Goal: Transaction & Acquisition: Purchase product/service

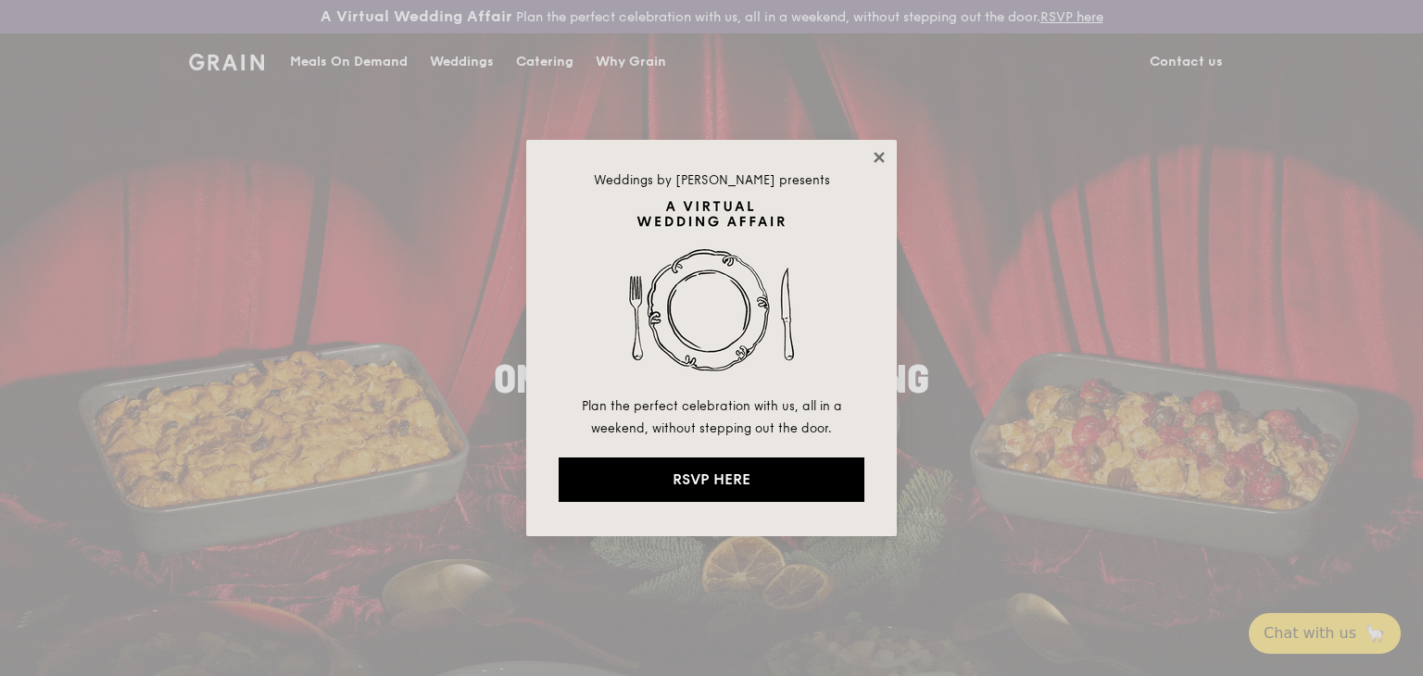
click at [882, 157] on icon at bounding box center [879, 157] width 17 height 17
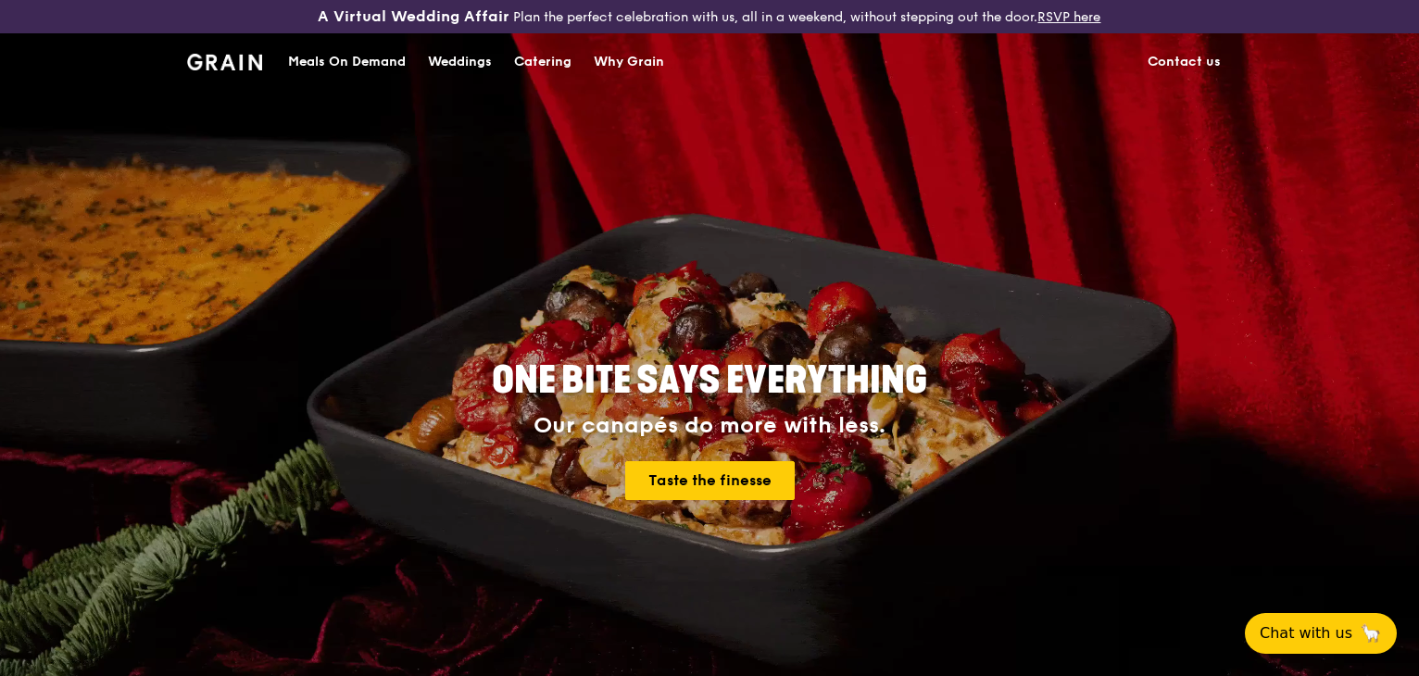
click at [396, 66] on div "Meals On Demand" at bounding box center [347, 62] width 118 height 56
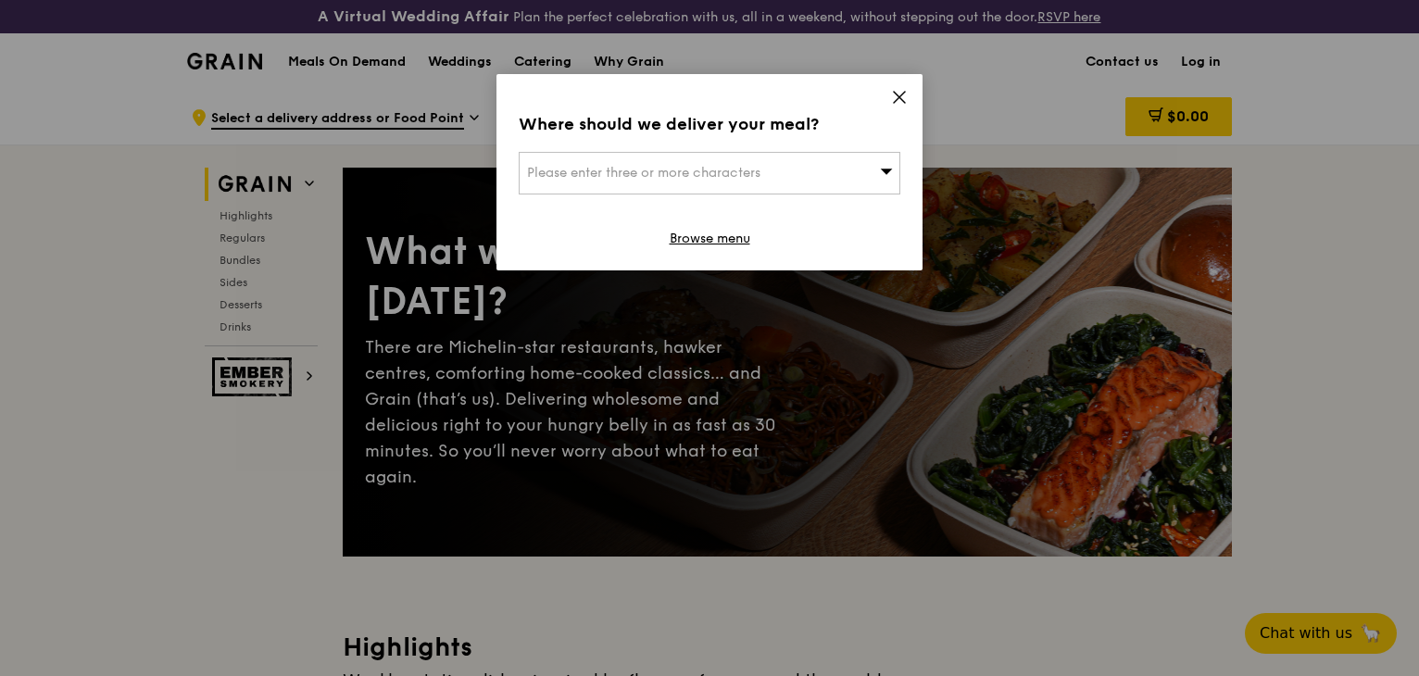
click at [809, 182] on div "Please enter three or more characters" at bounding box center [710, 173] width 382 height 43
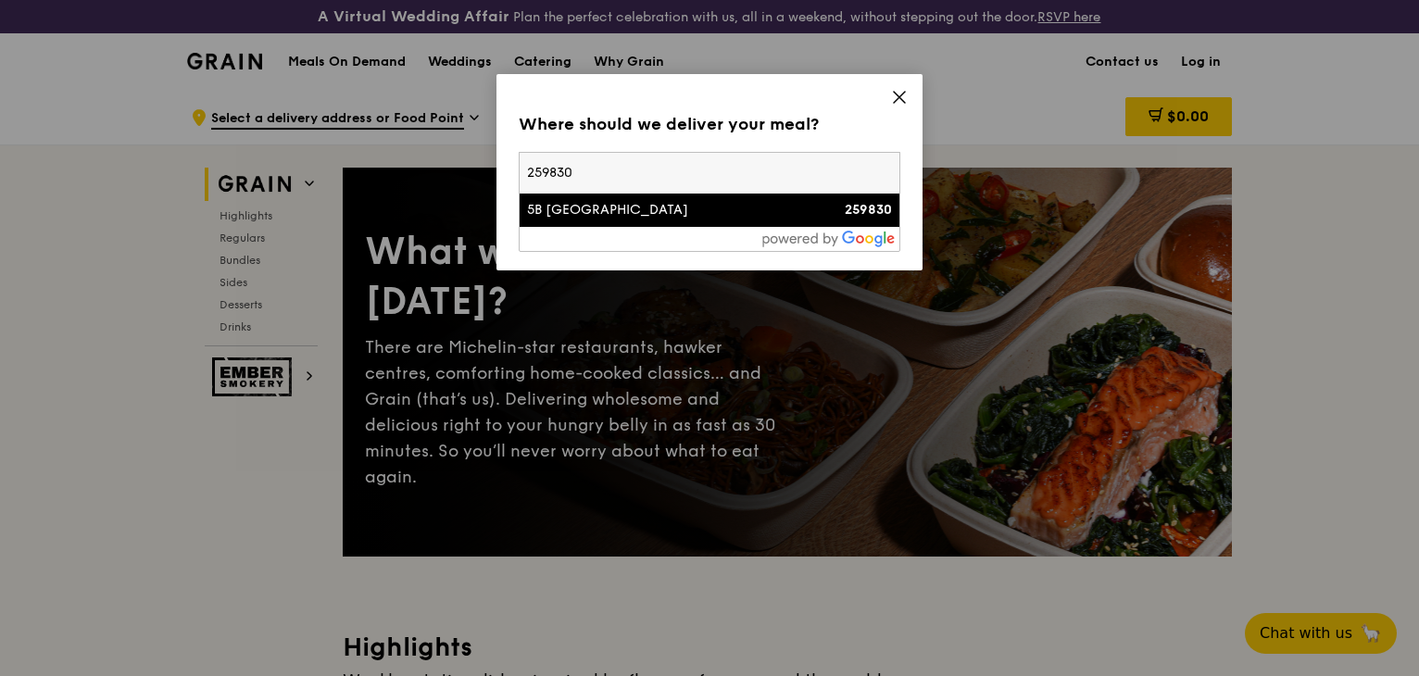
type input "259830"
click at [741, 216] on div "5B [GEOGRAPHIC_DATA]" at bounding box center [664, 210] width 274 height 19
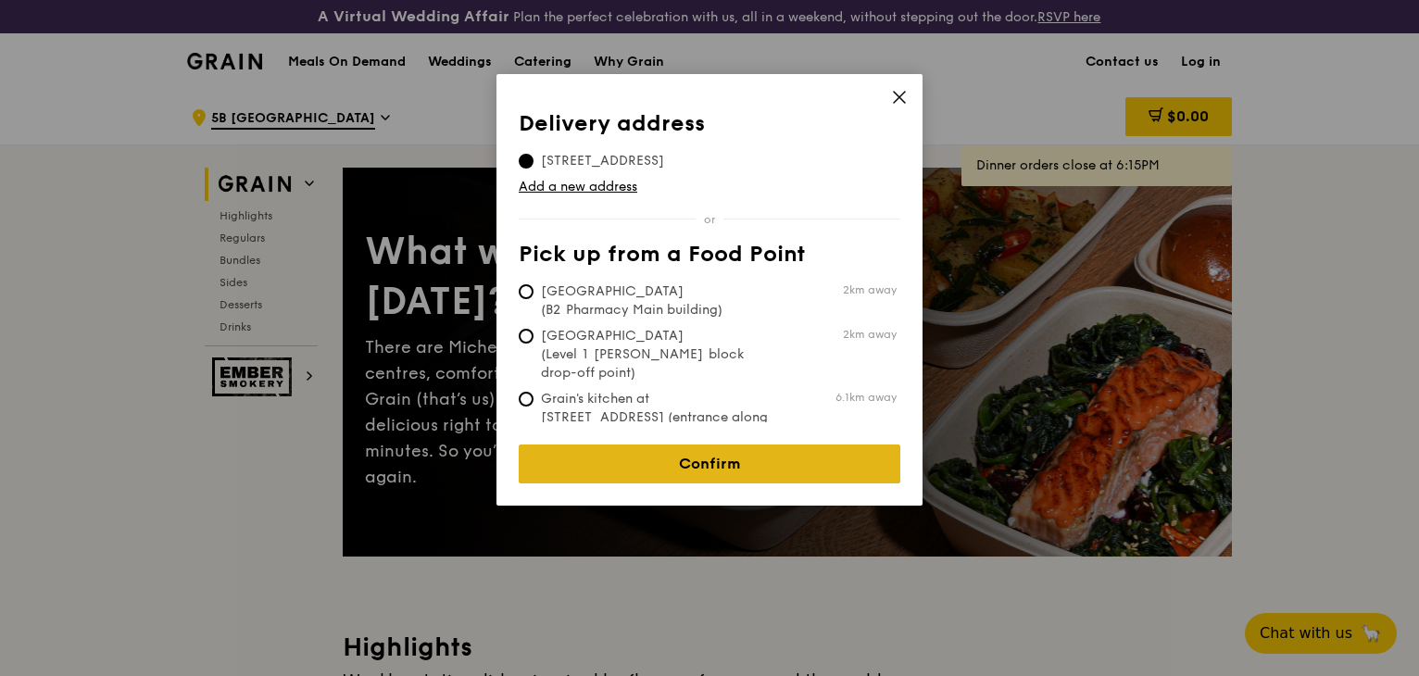
click at [749, 461] on link "Confirm" at bounding box center [710, 464] width 382 height 39
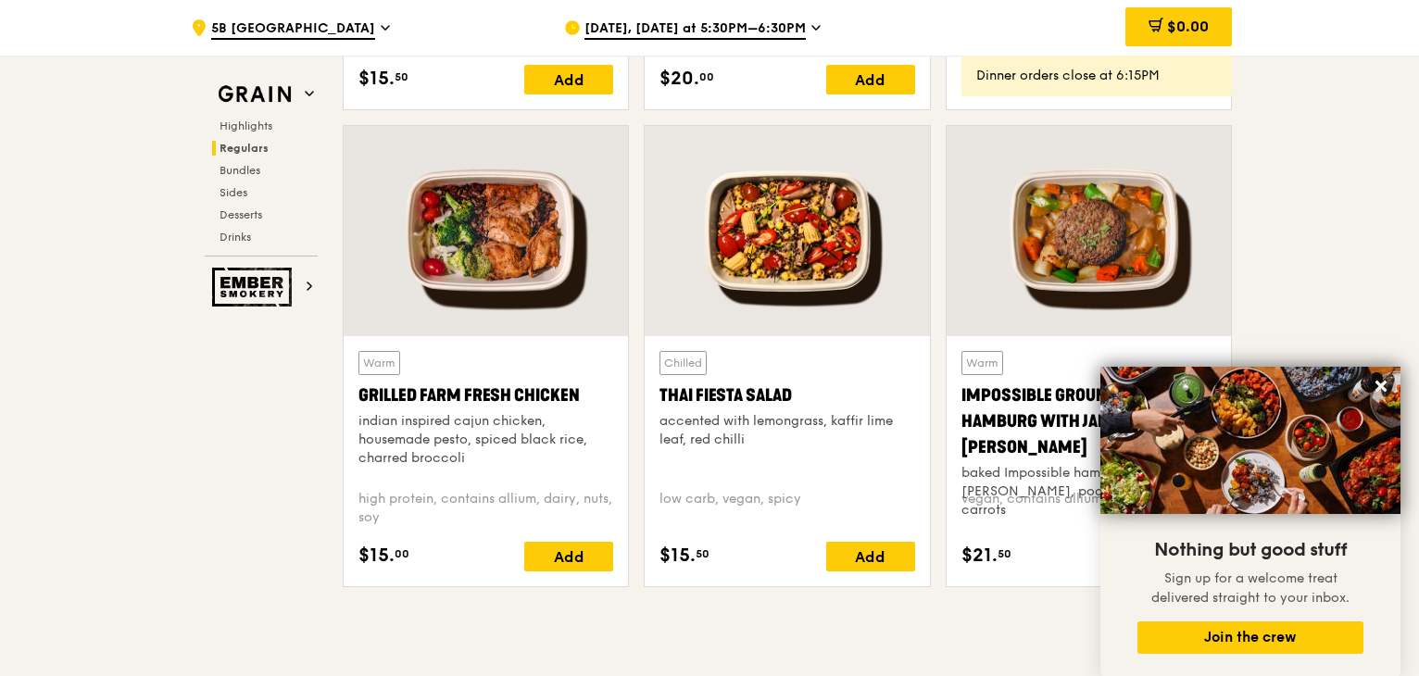
scroll to position [2131, 0]
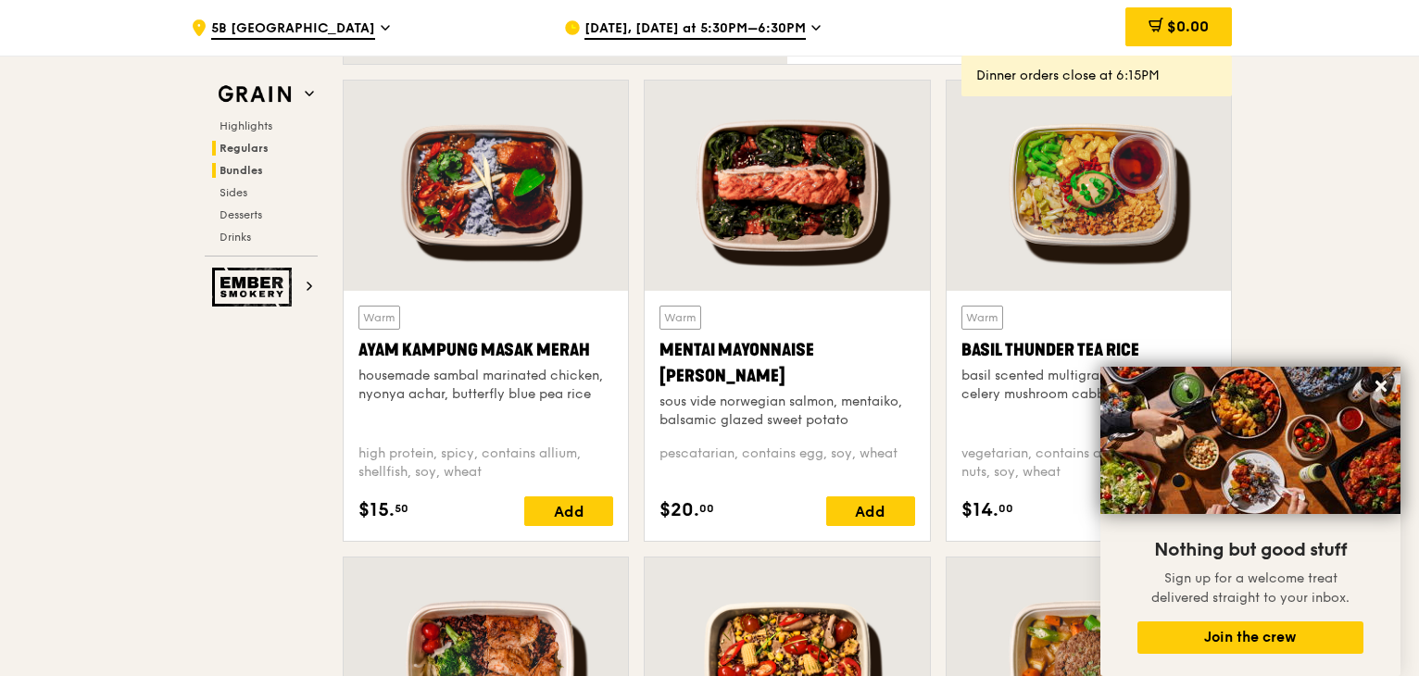
click at [257, 172] on span "Bundles" at bounding box center [242, 170] width 44 height 13
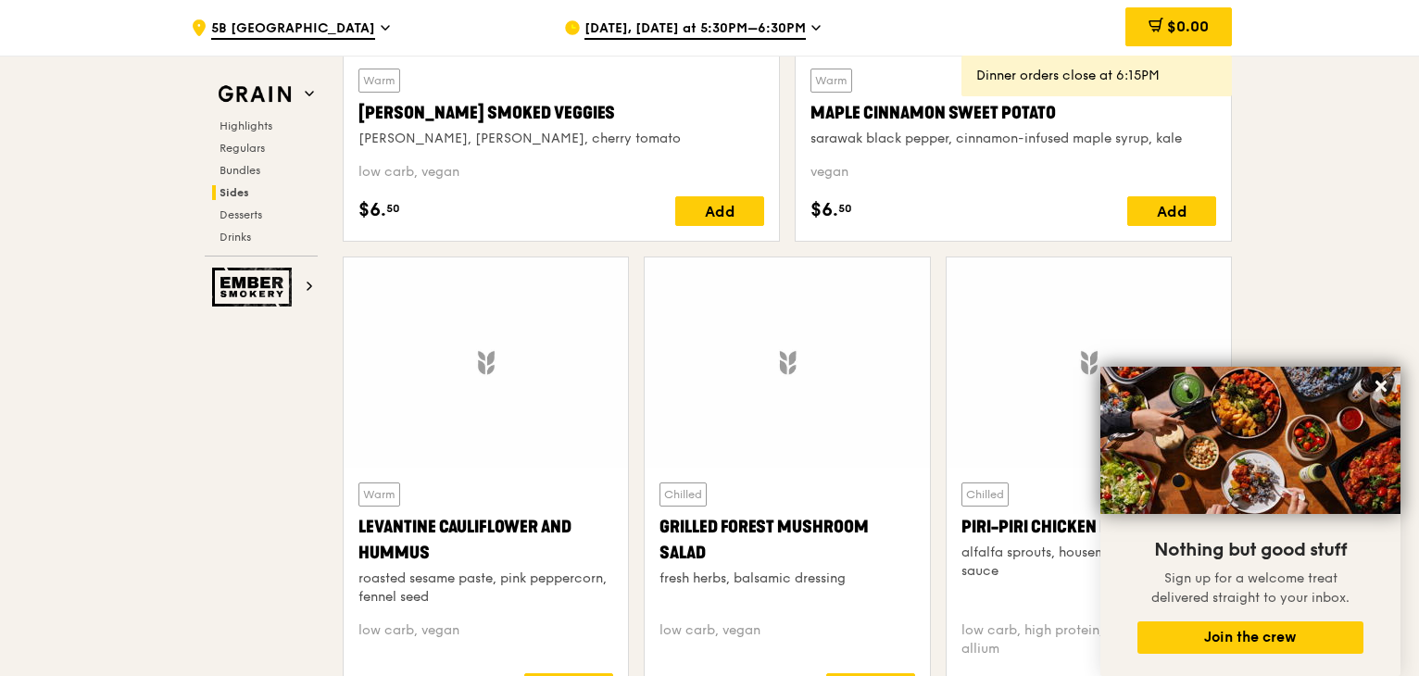
scroll to position [4646, 0]
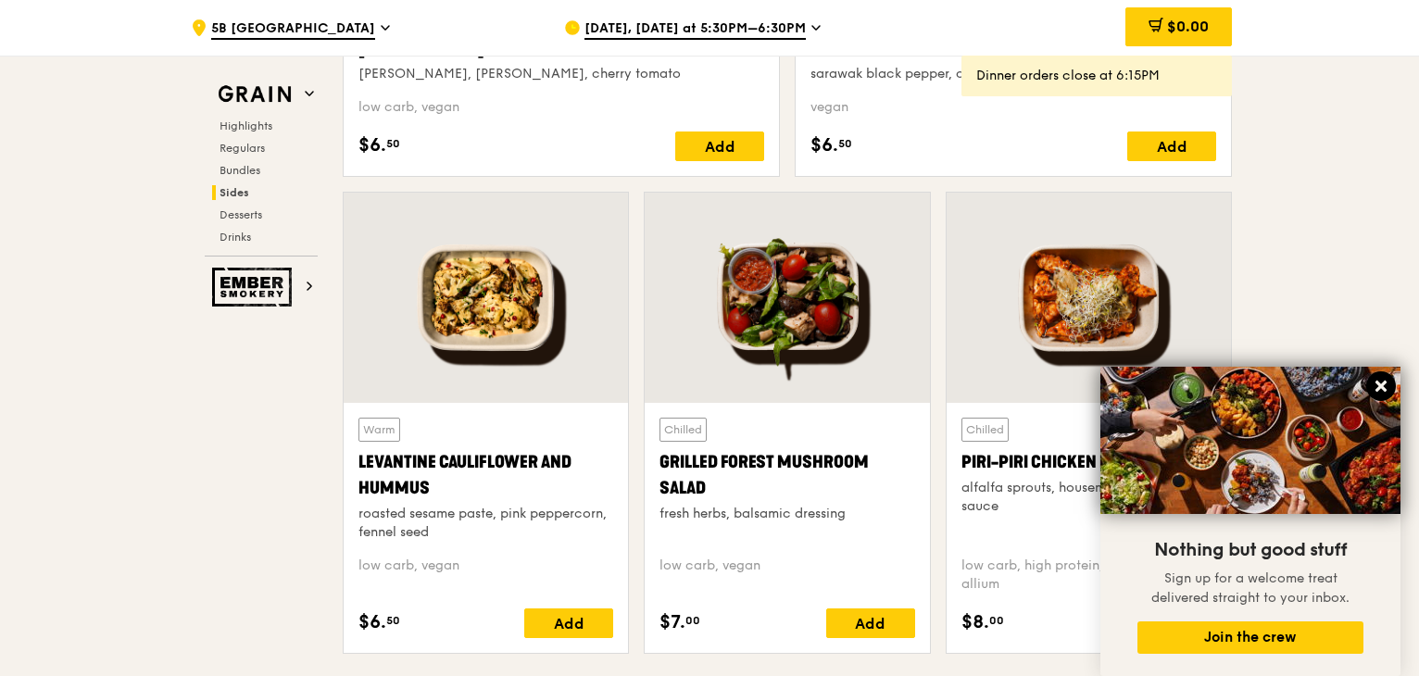
click at [1378, 389] on icon at bounding box center [1381, 386] width 11 height 11
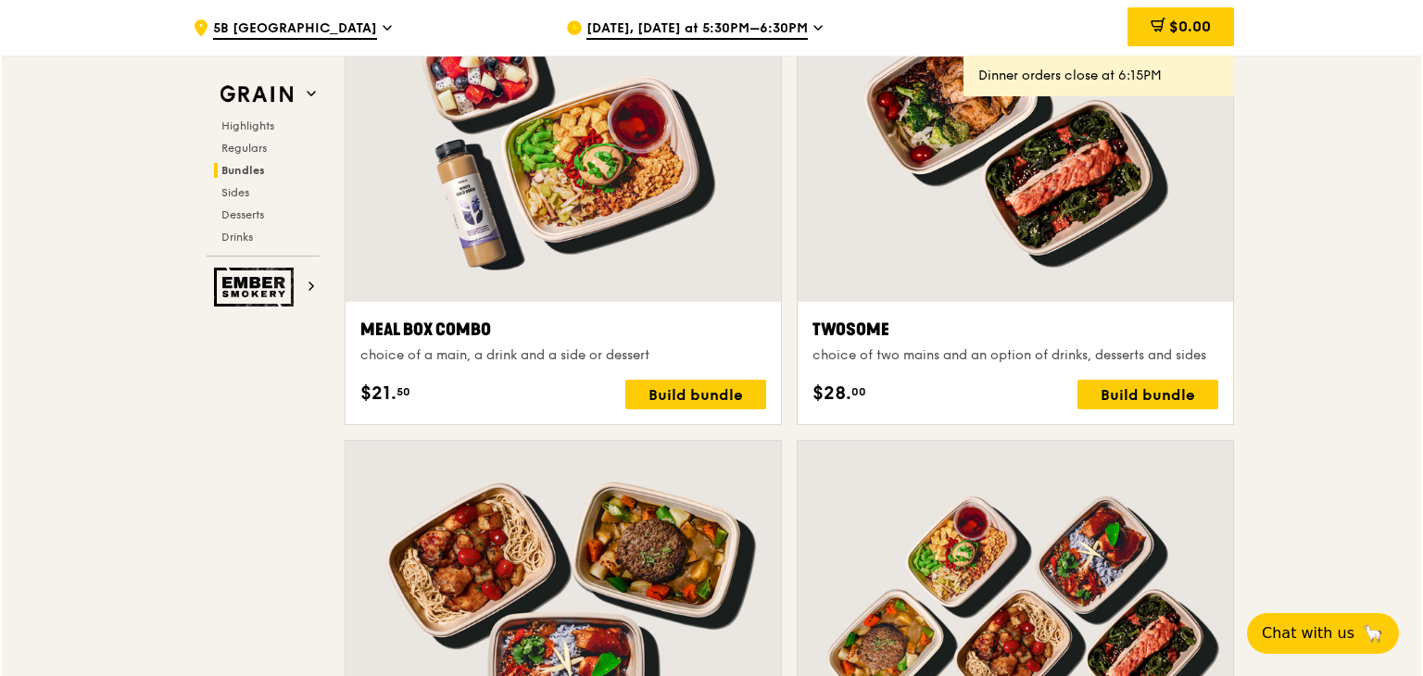
scroll to position [2868, 0]
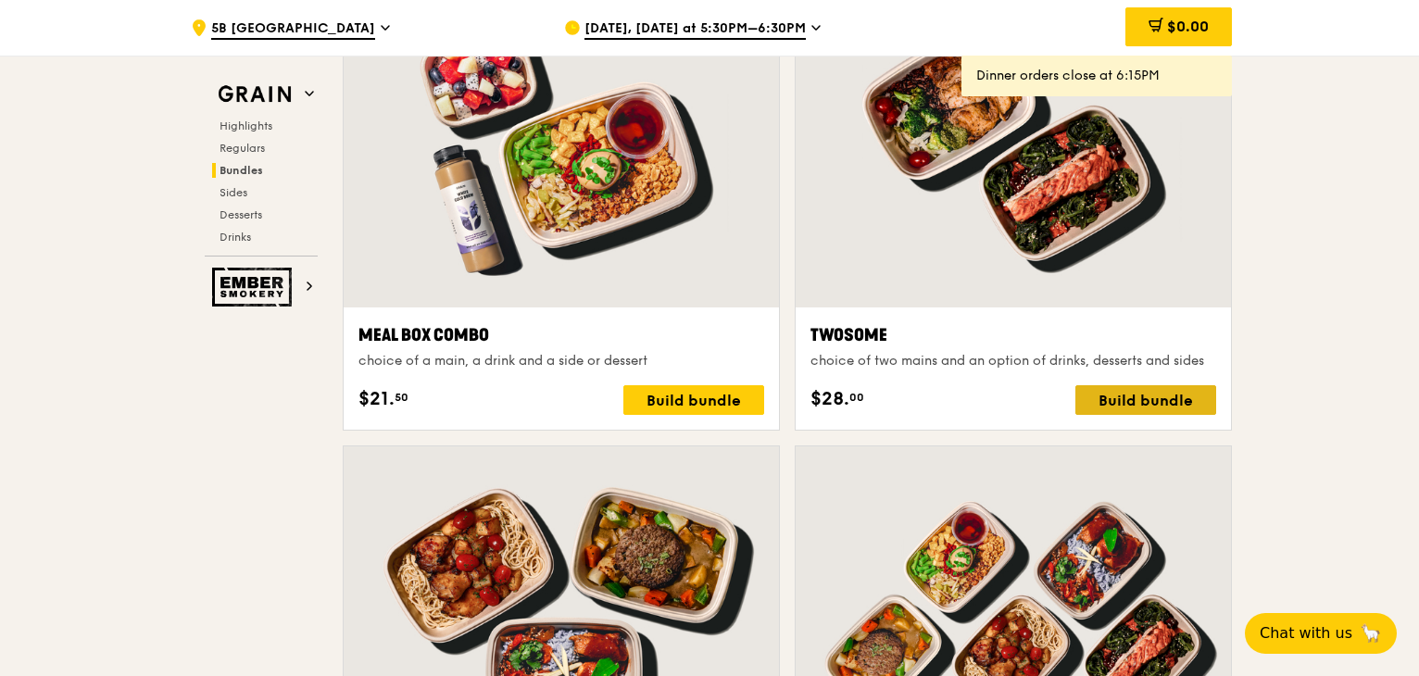
click at [1152, 392] on div "Build bundle" at bounding box center [1146, 400] width 141 height 30
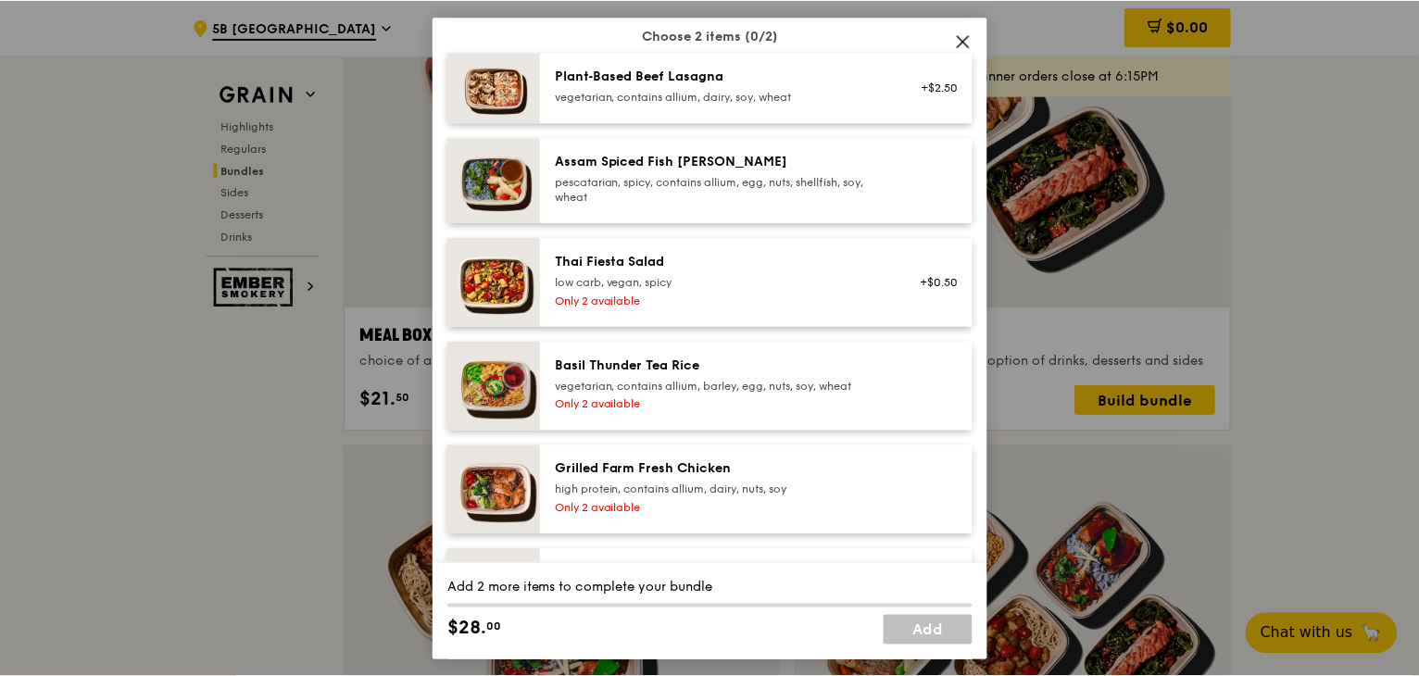
scroll to position [185, 0]
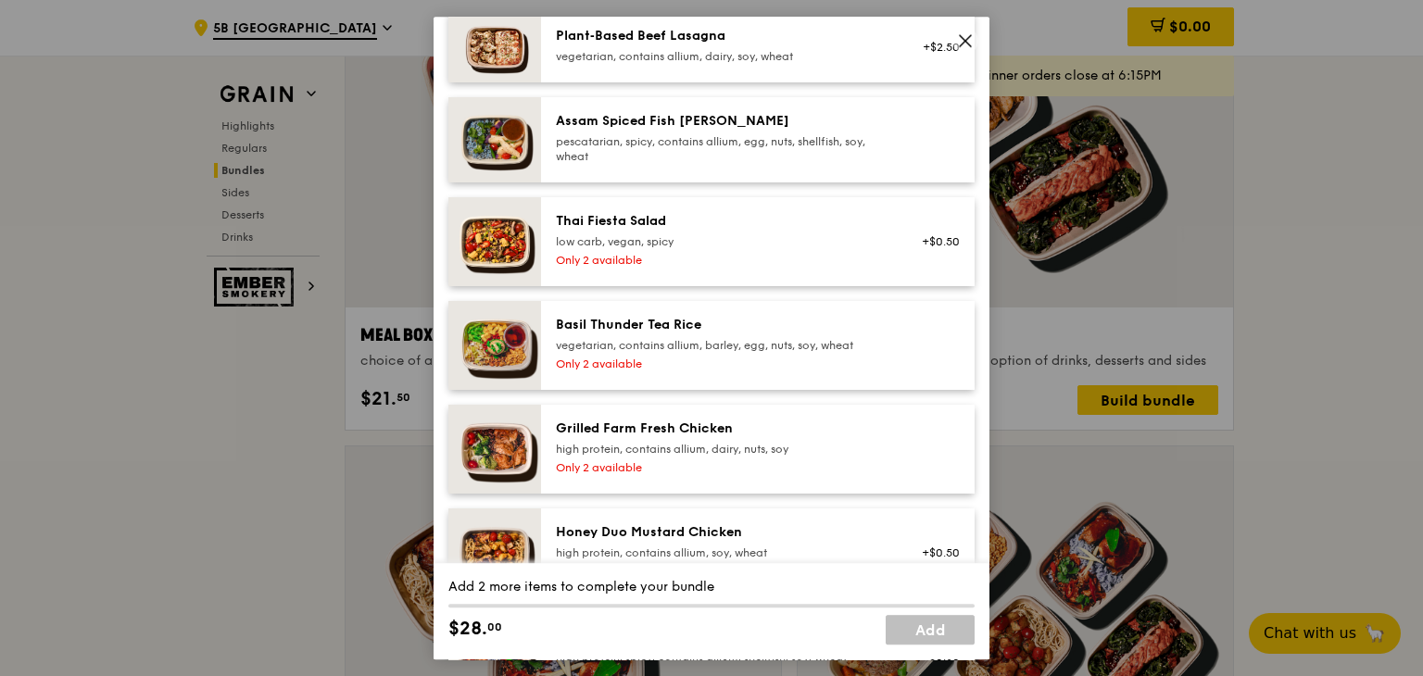
click at [917, 354] on div at bounding box center [935, 345] width 71 height 59
click at [912, 460] on div at bounding box center [935, 449] width 71 height 59
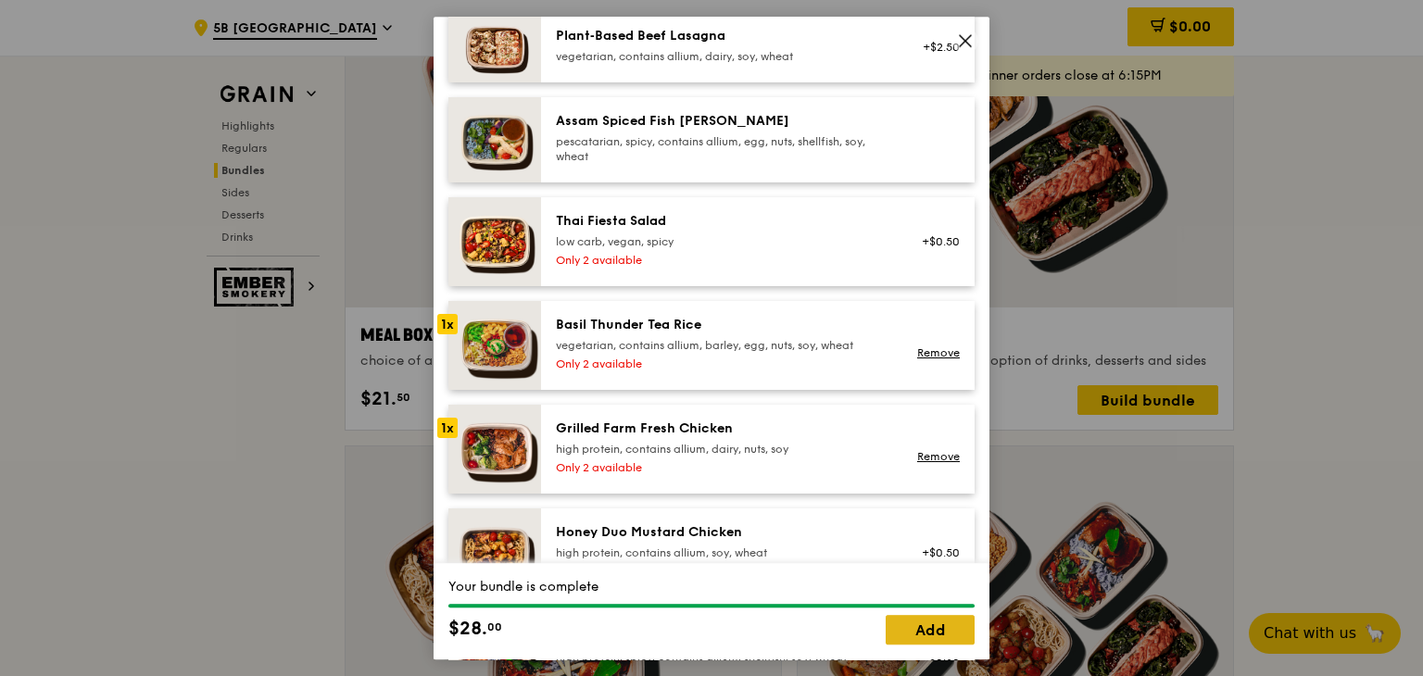
click at [934, 623] on link "Add" at bounding box center [930, 630] width 89 height 30
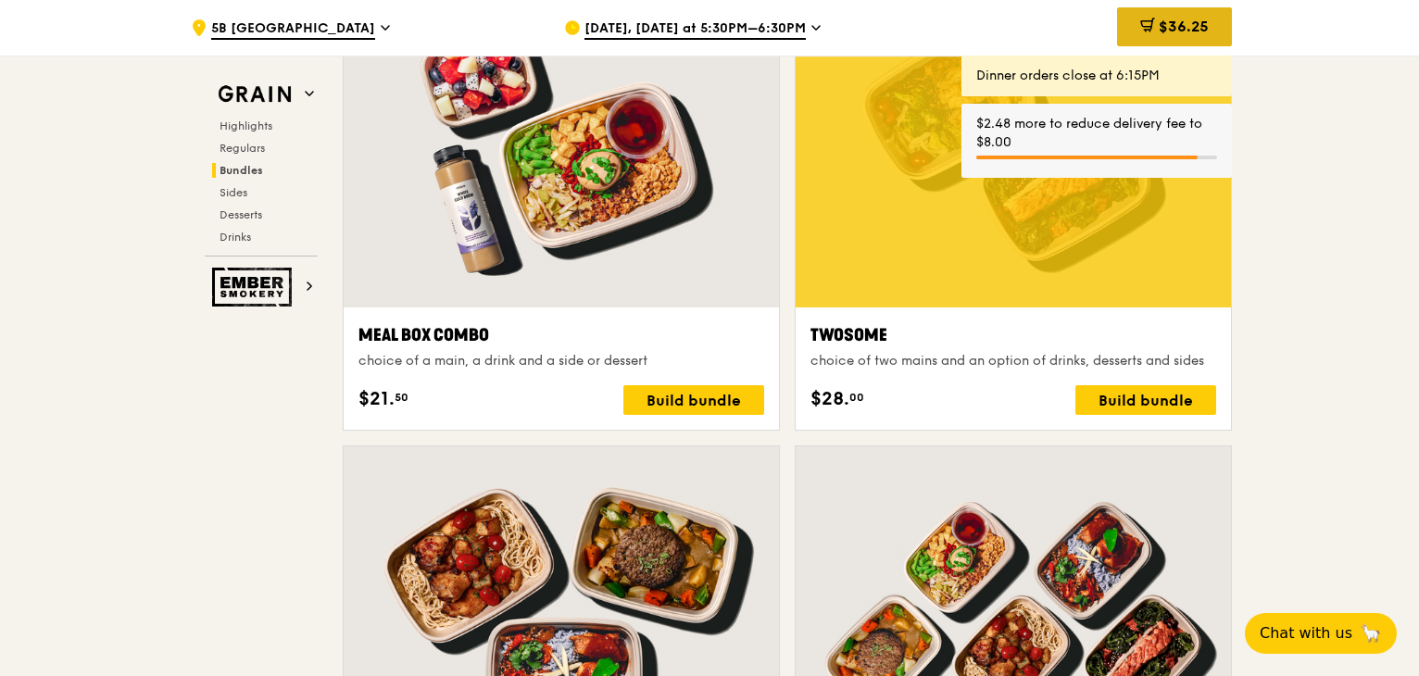
click at [1196, 29] on span "$36.25" at bounding box center [1184, 27] width 50 height 18
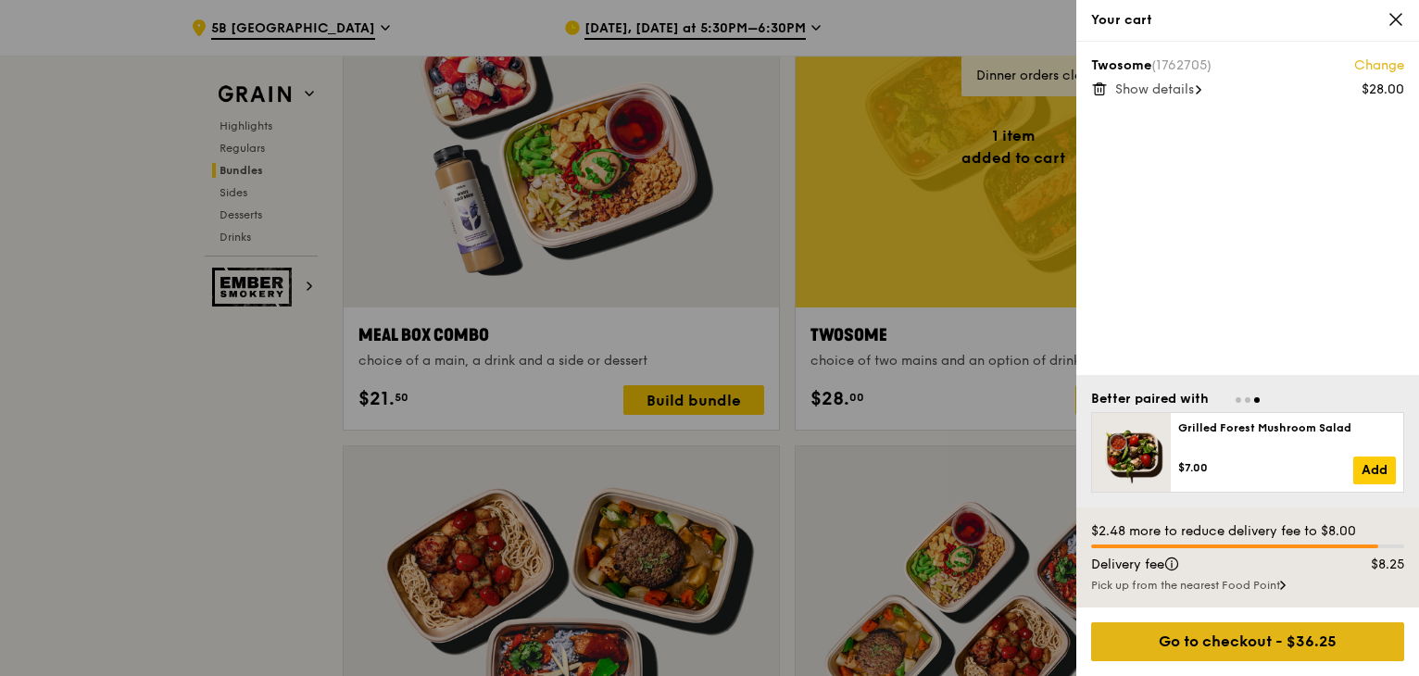
click at [1295, 645] on div "Go to checkout - $36.25" at bounding box center [1247, 642] width 313 height 39
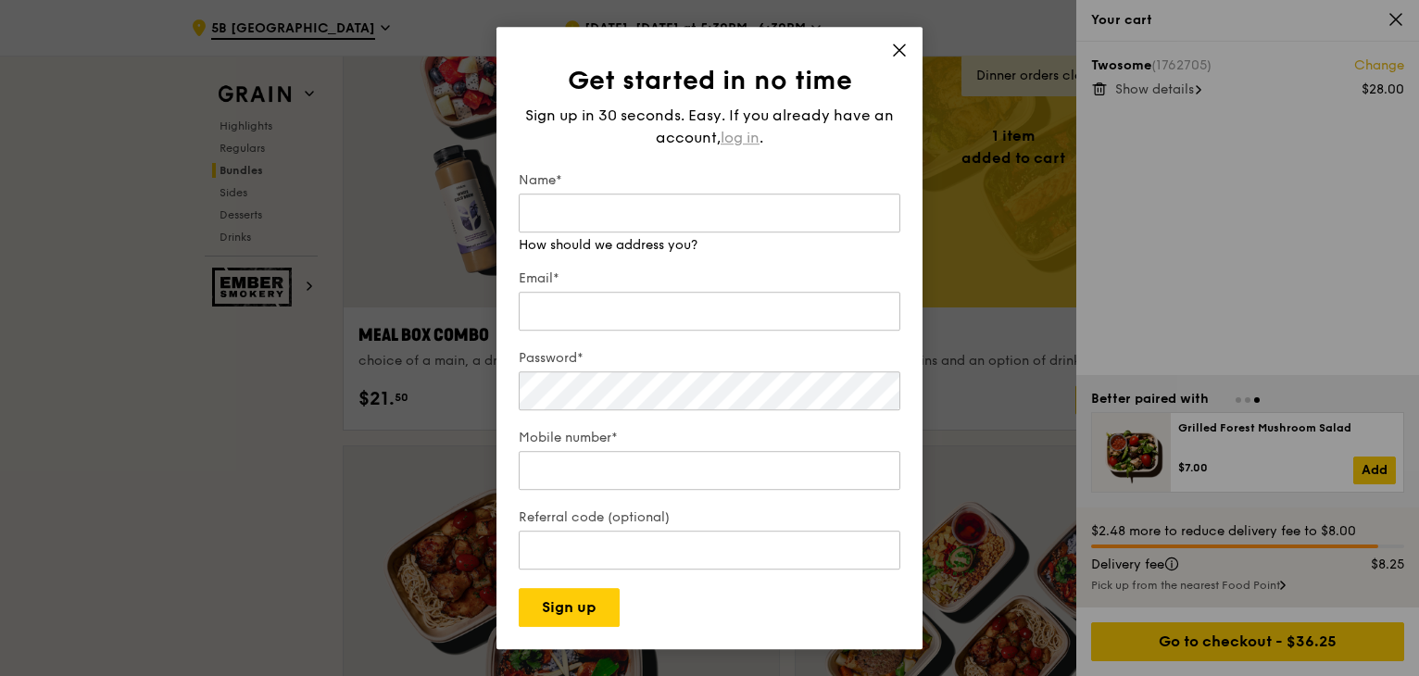
click at [732, 141] on span "log in" at bounding box center [740, 138] width 39 height 22
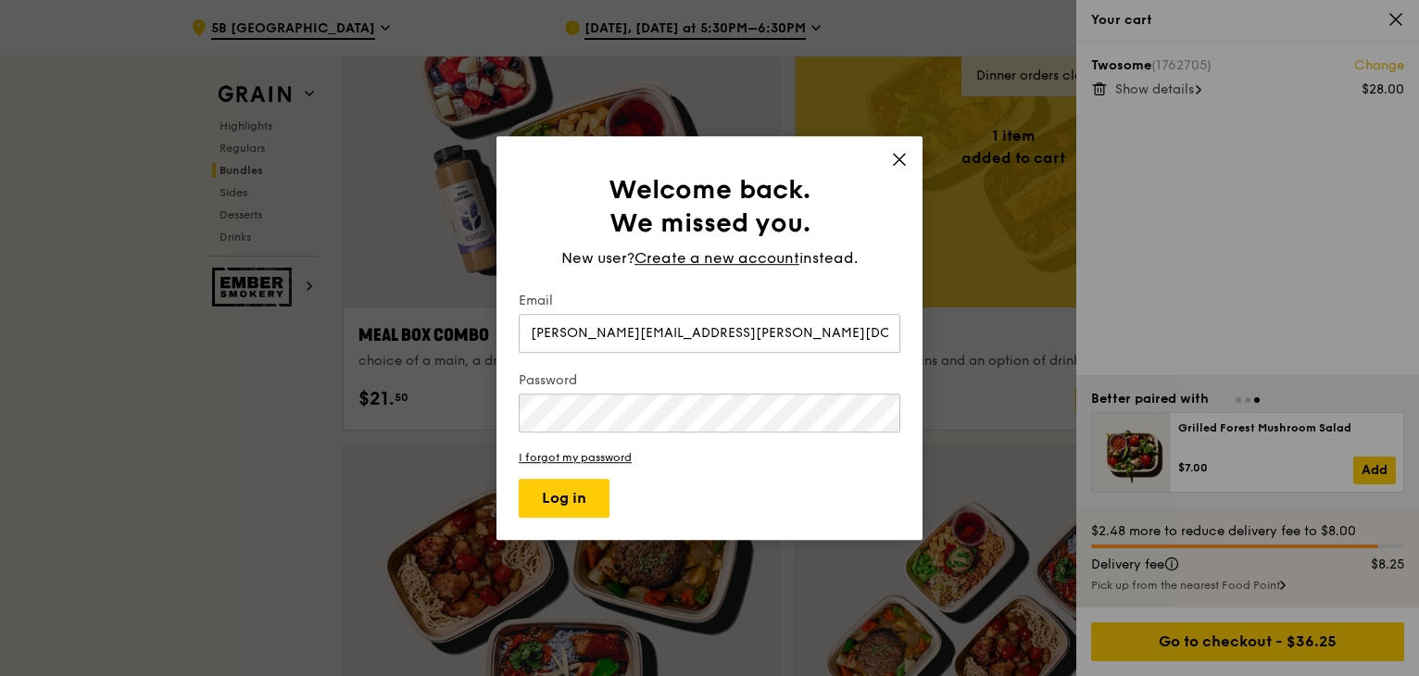
type input "[PERSON_NAME][EMAIL_ADDRESS][PERSON_NAME][DOMAIN_NAME]"
click at [574, 484] on button "Log in" at bounding box center [564, 498] width 91 height 39
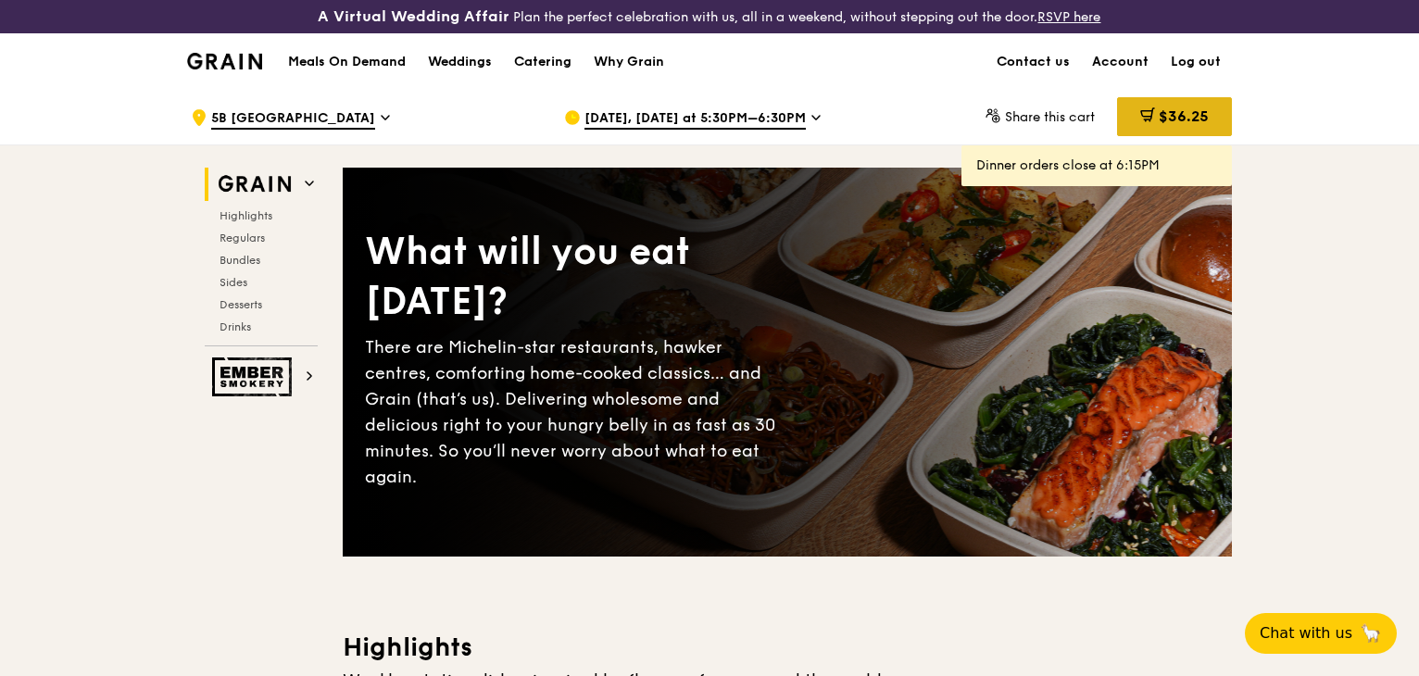
click at [1174, 107] on span "$36.25" at bounding box center [1184, 116] width 50 height 18
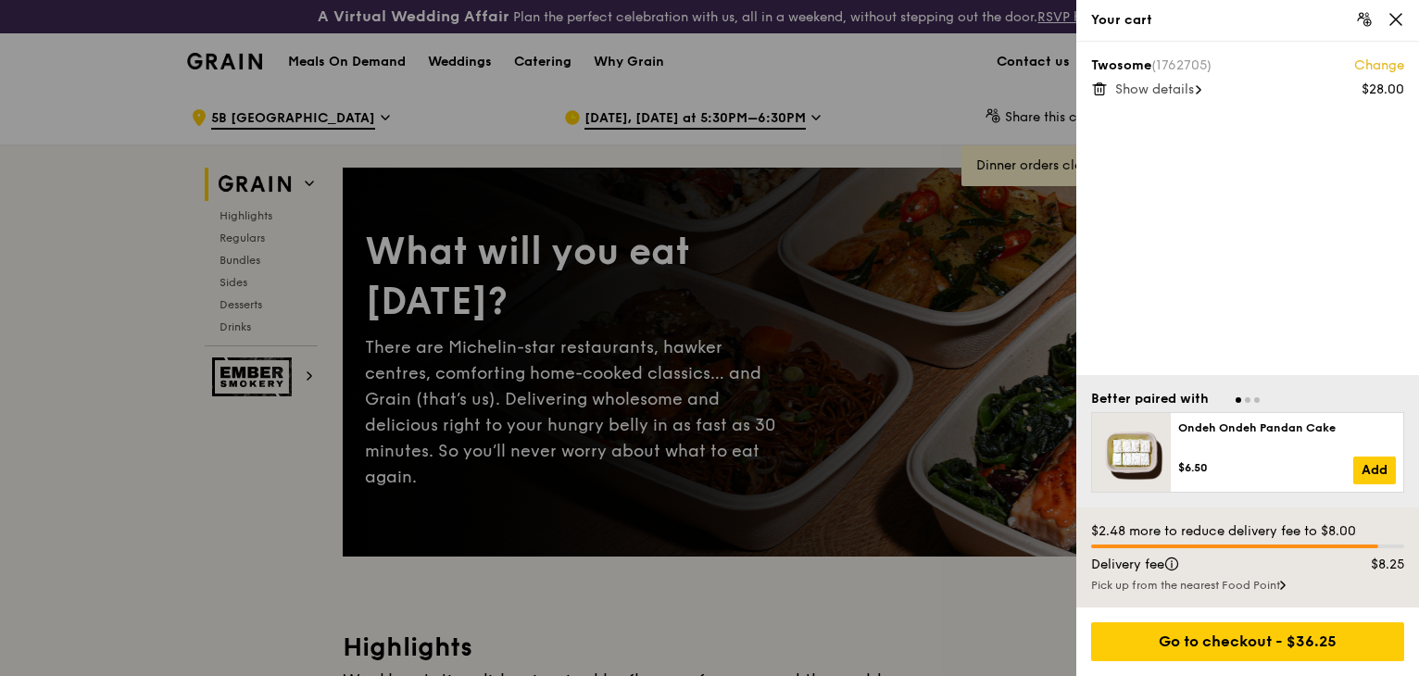
click at [1194, 92] on span "Show details" at bounding box center [1154, 90] width 79 height 16
click at [258, 458] on div at bounding box center [709, 338] width 1419 height 676
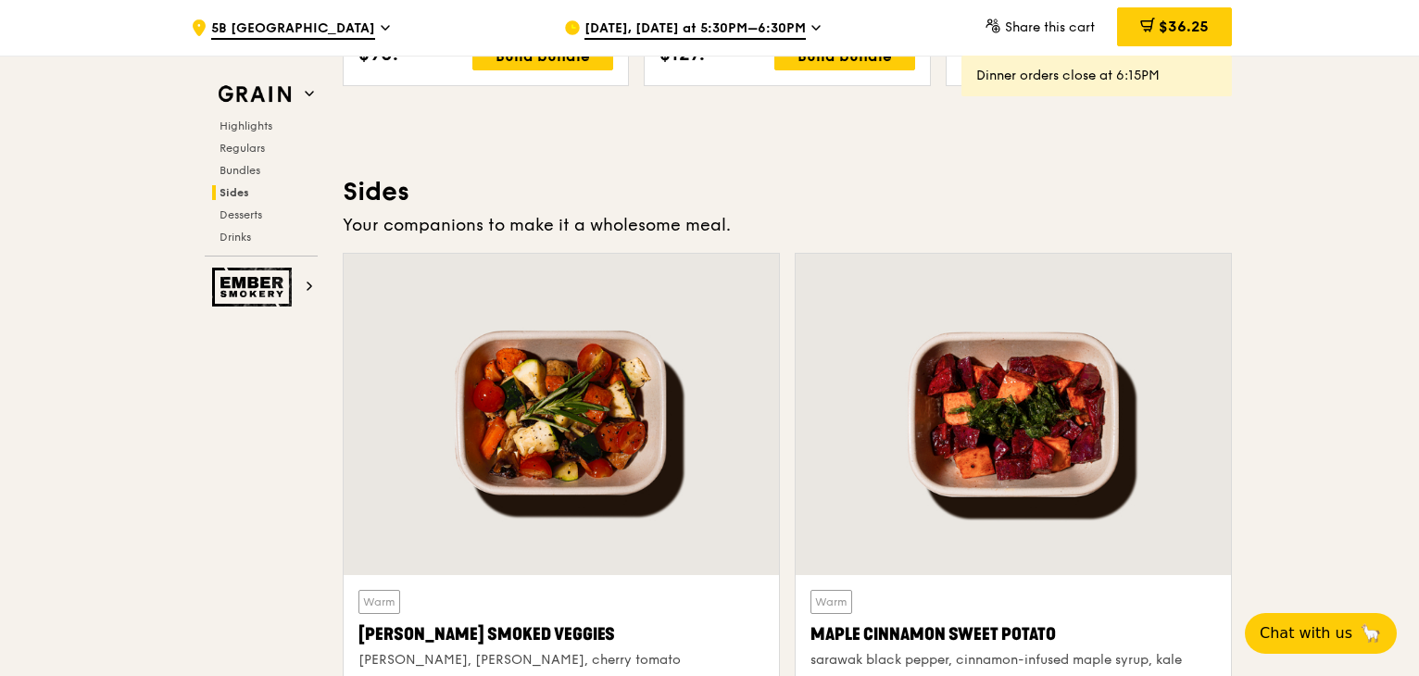
scroll to position [3798, 0]
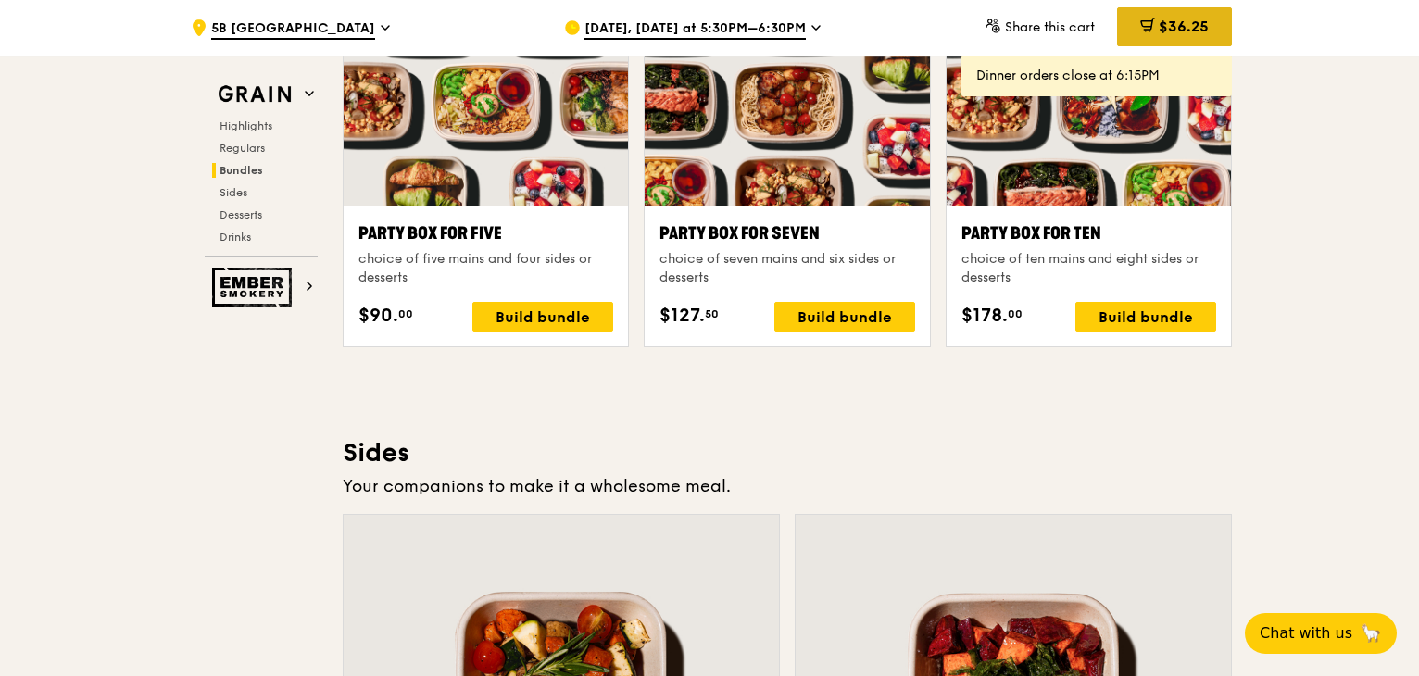
click at [1197, 33] on span "$36.25" at bounding box center [1184, 27] width 50 height 18
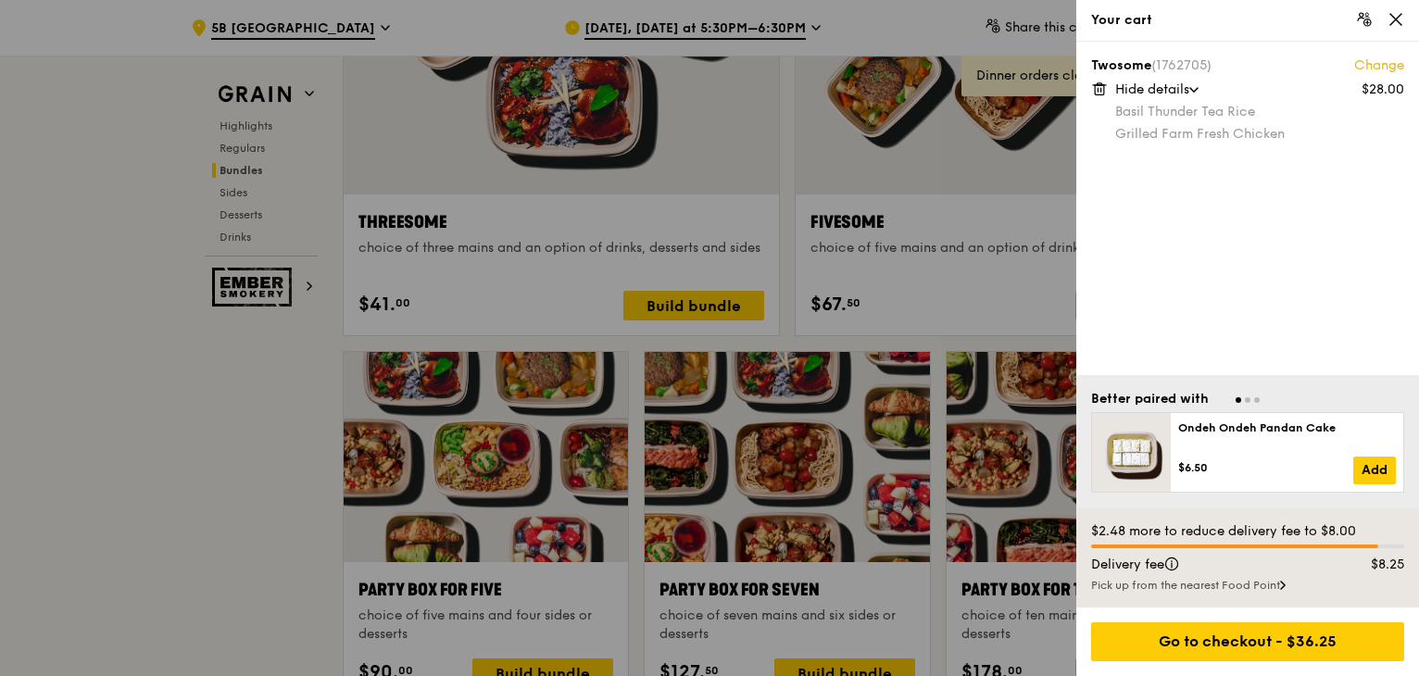
scroll to position [3428, 0]
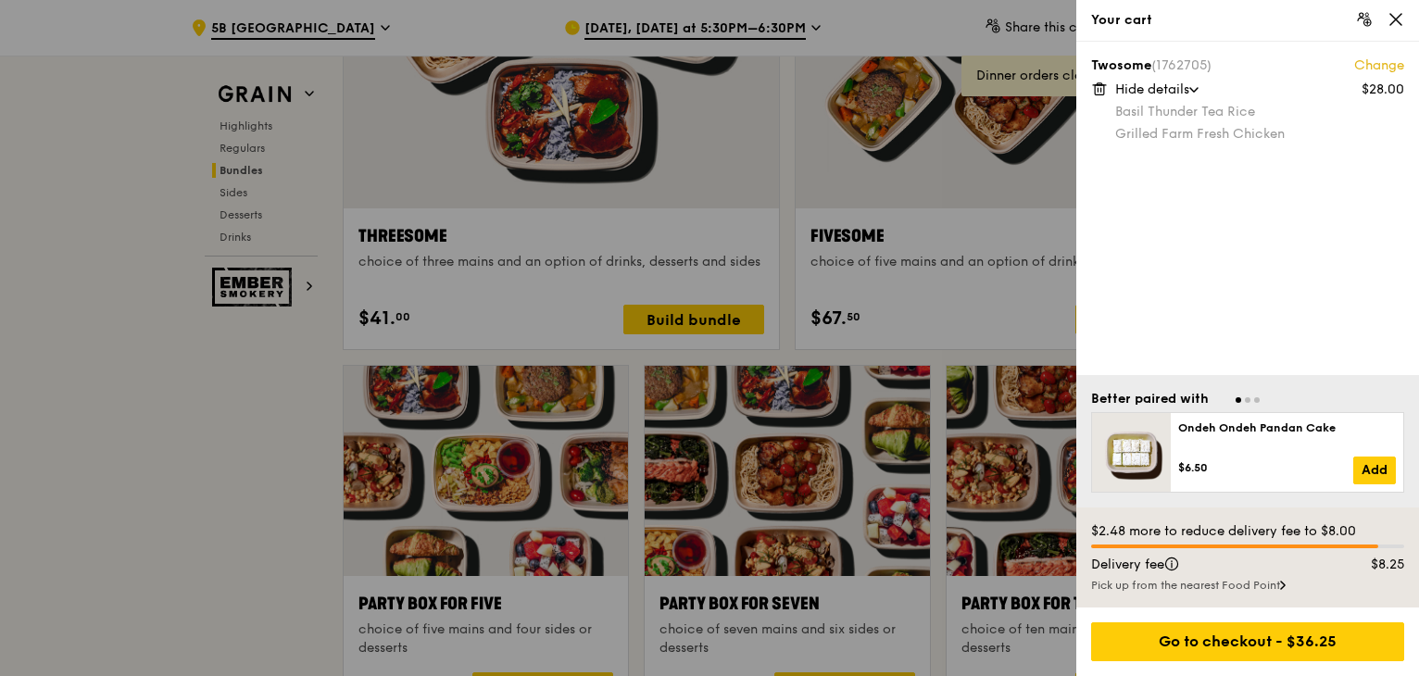
click at [93, 486] on div at bounding box center [709, 338] width 1419 height 676
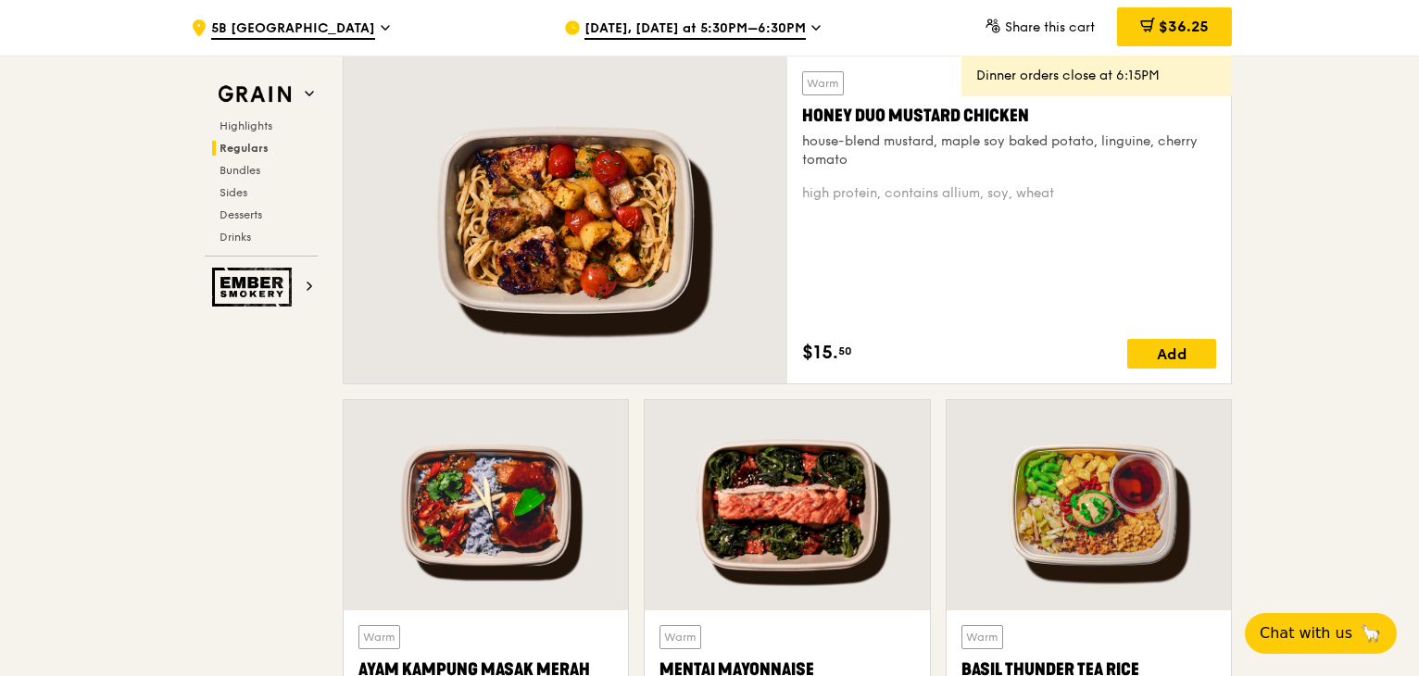
scroll to position [1667, 0]
